Goal: Information Seeking & Learning: Check status

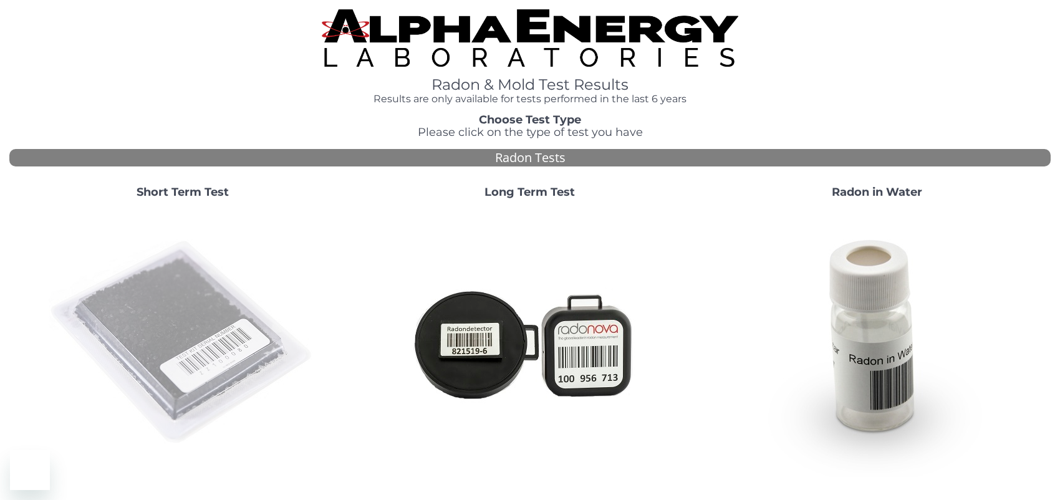
click at [118, 330] on img at bounding box center [183, 343] width 268 height 268
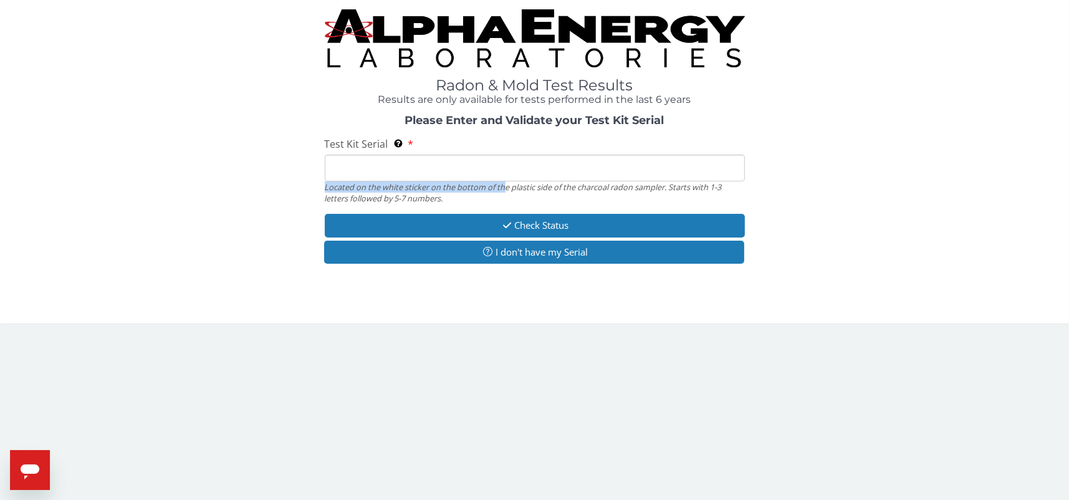
click at [506, 176] on div "Test Kit Serial Located on the white sticker on the bottom of the plastic side …" at bounding box center [535, 170] width 420 height 67
click at [503, 175] on input "Test Kit Serial Located on the white sticker on the bottom of the plastic side …" at bounding box center [535, 168] width 420 height 27
type input "FE456081"
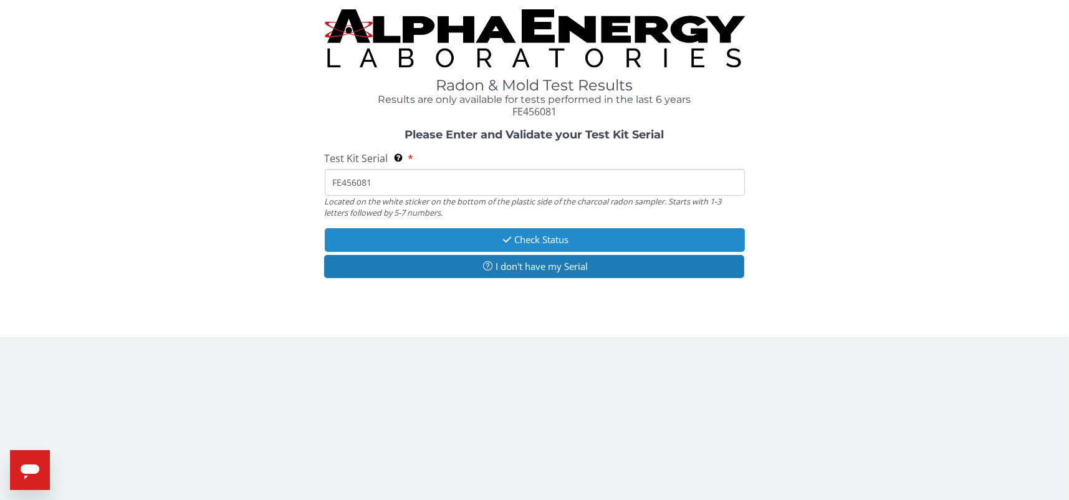
click at [544, 236] on button "Check Status" at bounding box center [535, 239] width 420 height 23
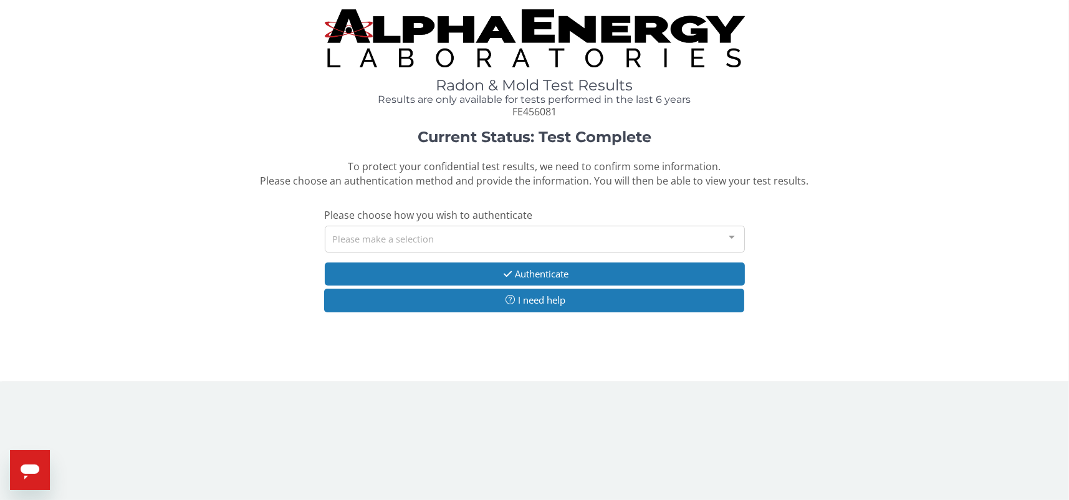
click at [358, 241] on div "Please make a selection" at bounding box center [535, 239] width 420 height 27
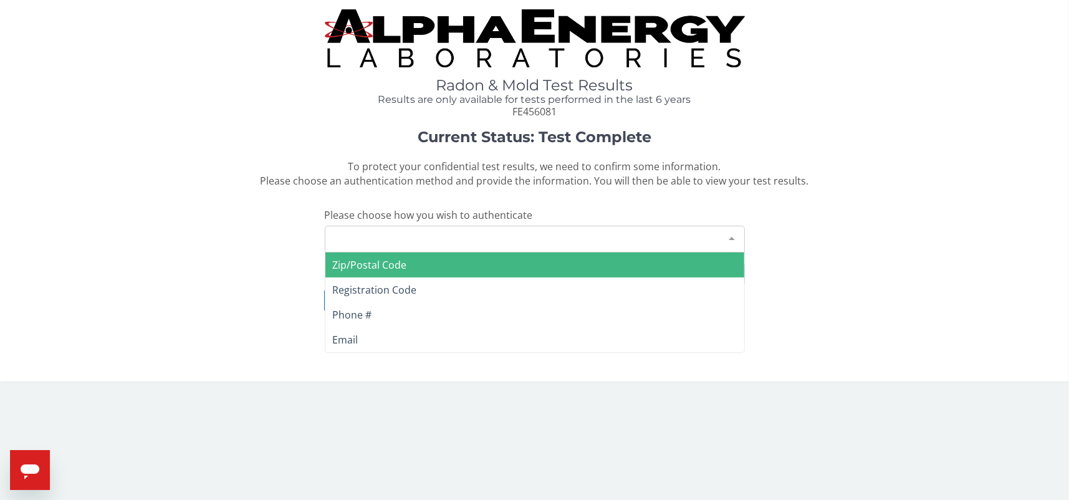
click at [391, 259] on span "Zip/Postal Code" at bounding box center [370, 265] width 74 height 14
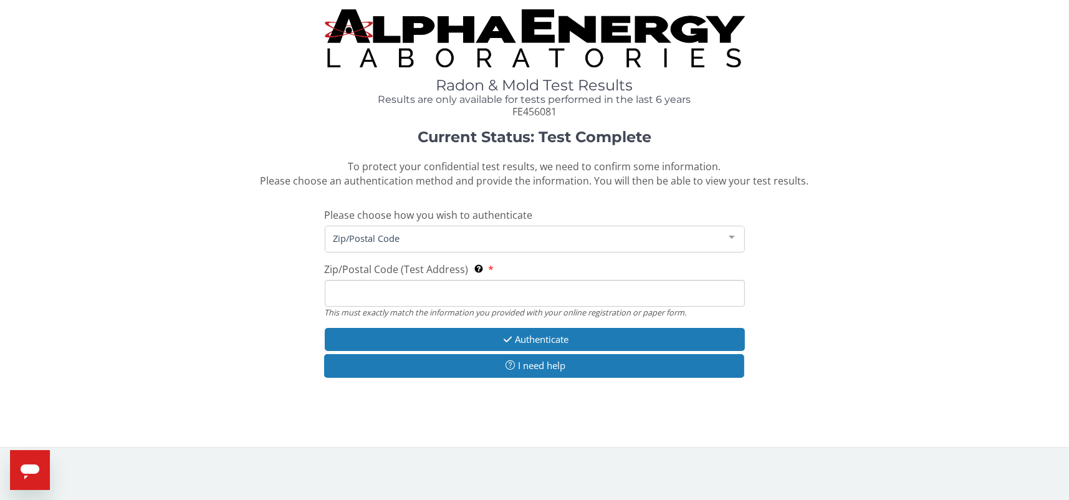
click at [401, 284] on input "Zip/Postal Code (Test Address) This must exactly match the information you prov…" at bounding box center [535, 293] width 420 height 27
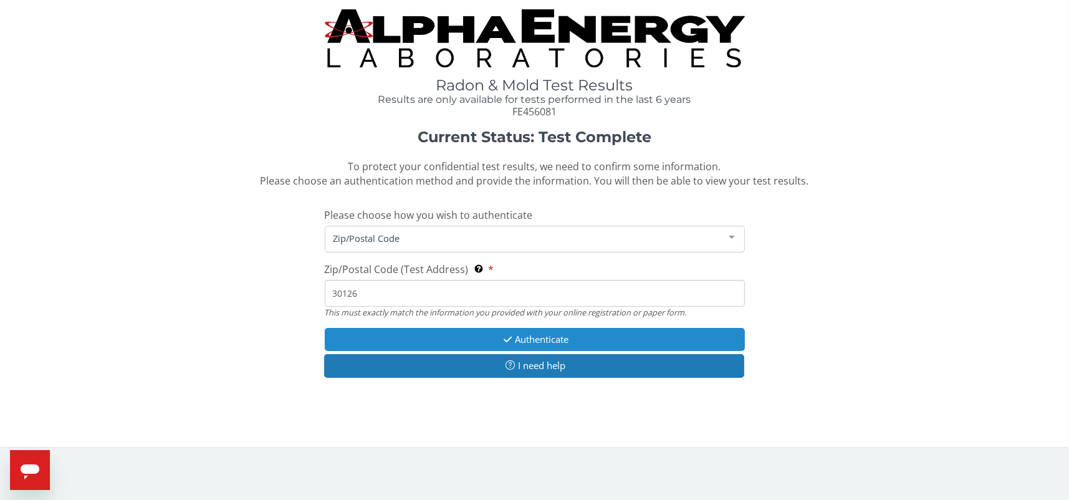
type input "30126"
click at [506, 345] on button "Authenticate" at bounding box center [535, 339] width 420 height 23
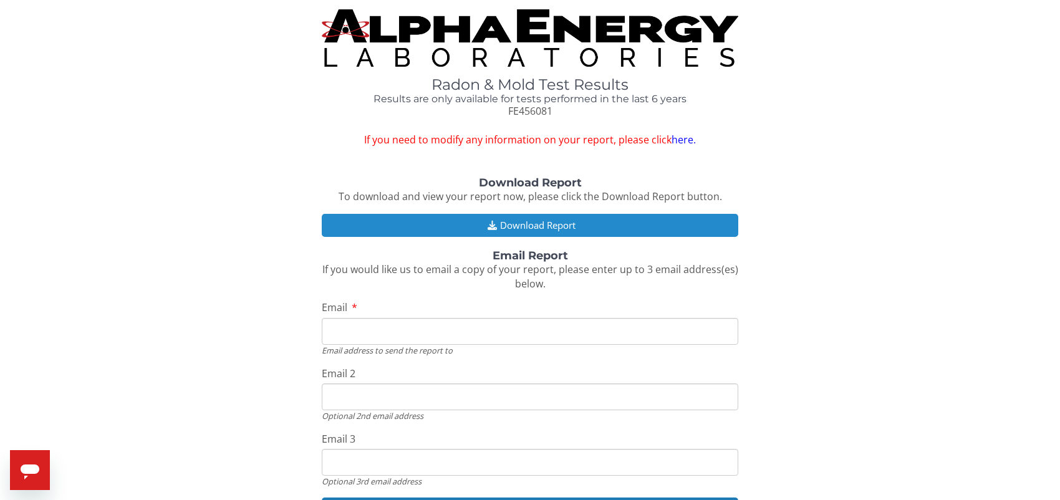
click at [515, 223] on button "Download Report" at bounding box center [530, 225] width 416 height 23
